Goal: Transaction & Acquisition: Purchase product/service

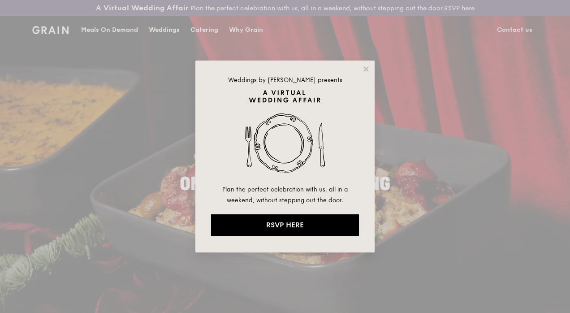
click at [366, 70] on icon at bounding box center [365, 68] width 5 height 5
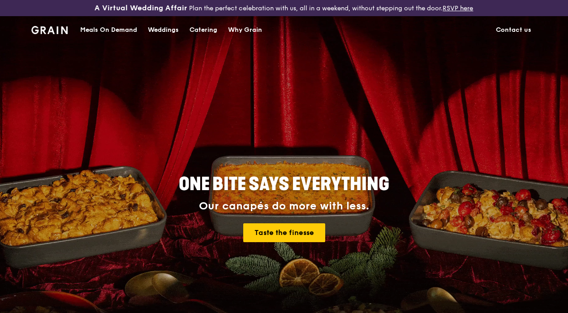
click at [207, 35] on div "Catering" at bounding box center [204, 30] width 28 height 27
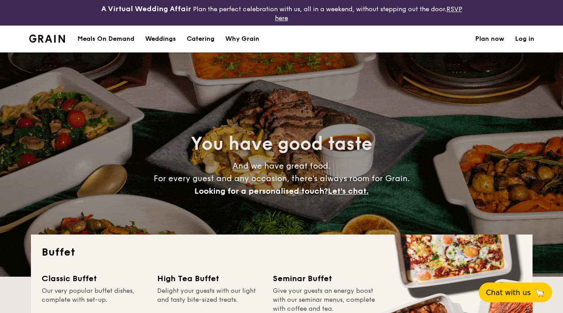
select select
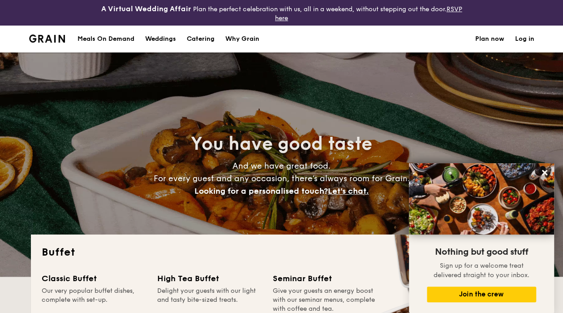
click at [125, 38] on div "Meals On Demand" at bounding box center [106, 39] width 57 height 27
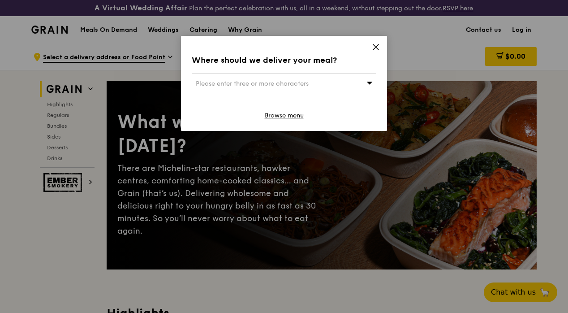
click at [375, 47] on icon at bounding box center [376, 47] width 8 height 8
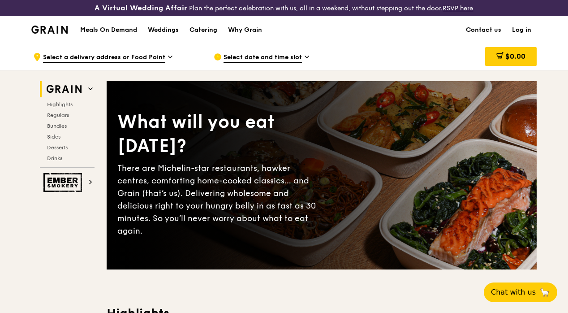
click at [57, 118] on span "Regulars" at bounding box center [58, 115] width 22 height 6
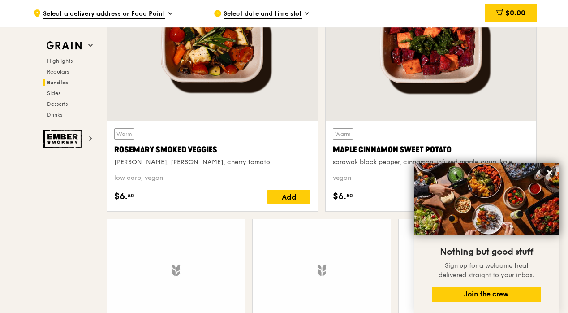
scroll to position [2171, 0]
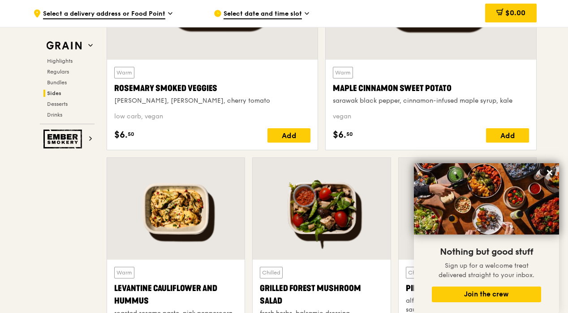
click at [548, 172] on icon at bounding box center [549, 172] width 5 height 5
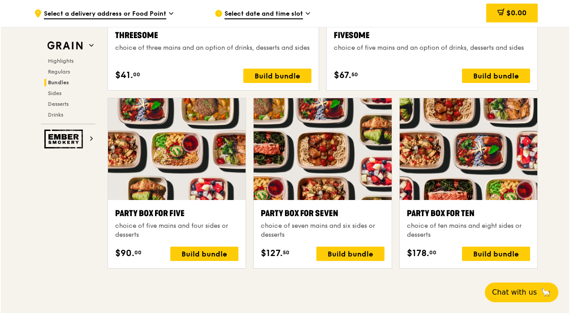
scroll to position [1724, 0]
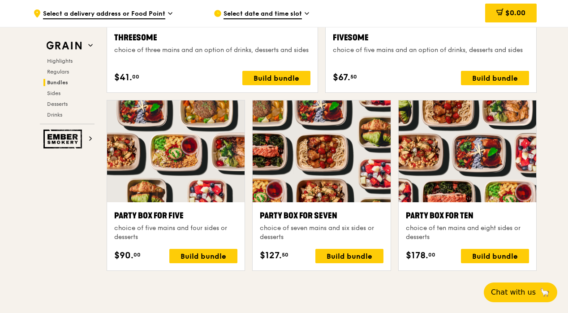
click at [284, 278] on div "Party Box for Seven choice of seven mains and six sides or desserts $127. 50 Bu…" at bounding box center [322, 189] width 146 height 178
click at [63, 203] on div "Grain Highlights Regulars Bundles Sides Desserts Drinks Ember Smokery What will…" at bounding box center [283, 217] width 505 height 3743
click at [355, 259] on div "Build bundle" at bounding box center [349, 256] width 68 height 14
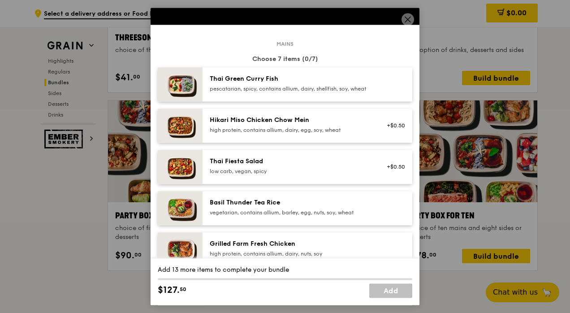
scroll to position [25, 0]
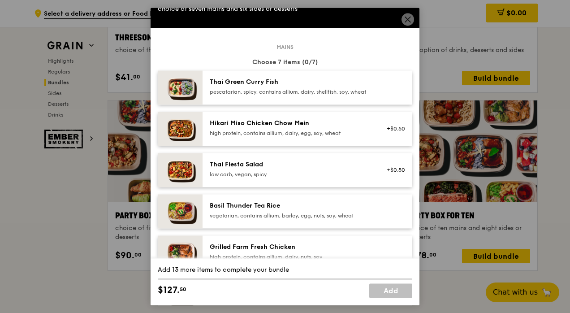
click at [354, 95] on div "pescatarian, spicy, contains allium, dairy, shellfish, soy, wheat" at bounding box center [290, 91] width 161 height 7
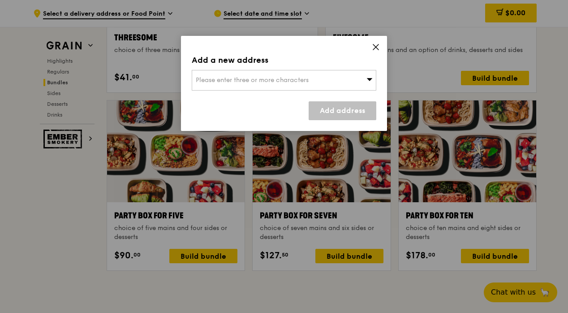
click at [375, 48] on icon at bounding box center [376, 47] width 8 height 8
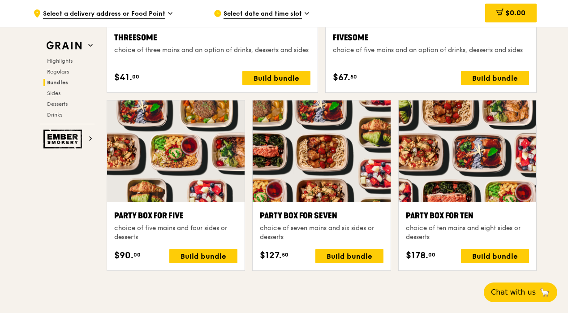
click at [361, 255] on div "Build bundle" at bounding box center [349, 256] width 68 height 14
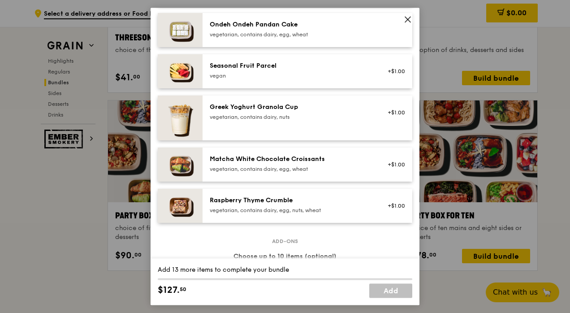
scroll to position [683, 0]
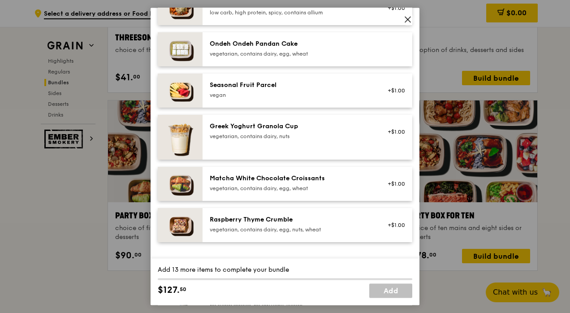
click at [190, 57] on img at bounding box center [180, 49] width 45 height 34
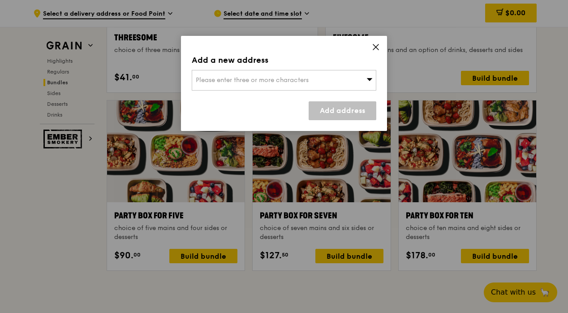
click at [373, 49] on icon at bounding box center [376, 47] width 8 height 8
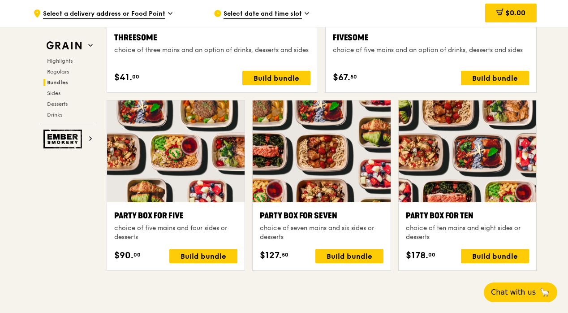
click at [482, 255] on div "Build bundle" at bounding box center [495, 256] width 68 height 14
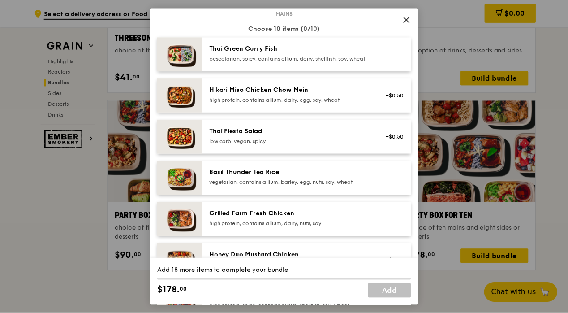
scroll to position [134, 0]
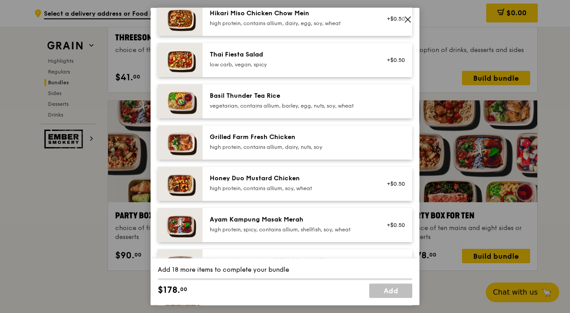
click at [345, 150] on div "Grilled Farm Fresh Chicken high protein, contains allium, dairy, nuts, soy" at bounding box center [290, 142] width 161 height 18
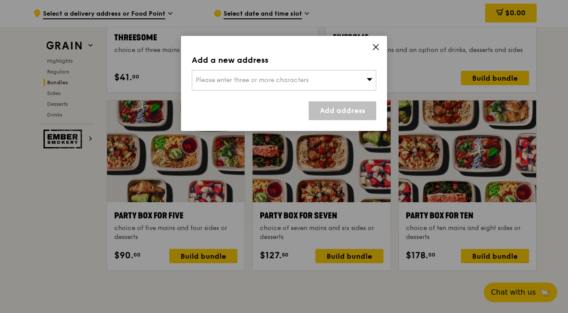
click at [373, 46] on icon at bounding box center [376, 47] width 8 height 8
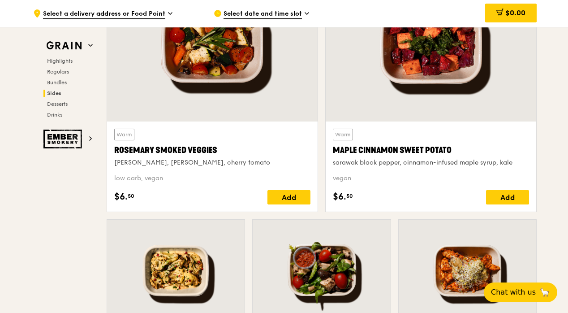
scroll to position [2172, 0]
